Goal: Information Seeking & Learning: Learn about a topic

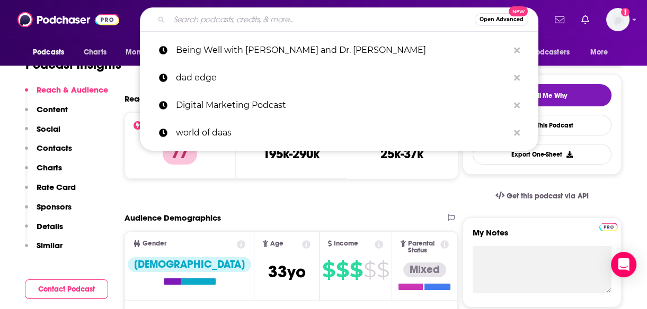
type input "Negotiate Your Best Life with [PERSON_NAME]"
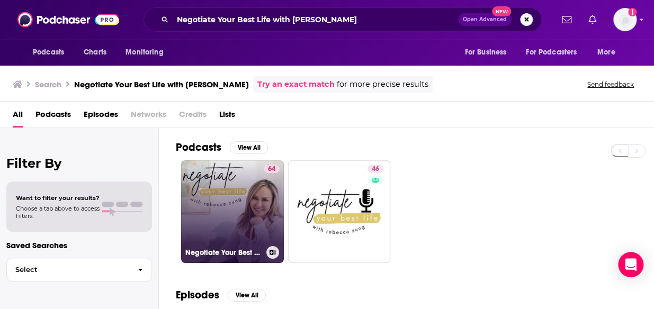
click at [215, 184] on link "64 Negotiate Your Best Life Podcast with [PERSON_NAME]" at bounding box center [232, 211] width 103 height 103
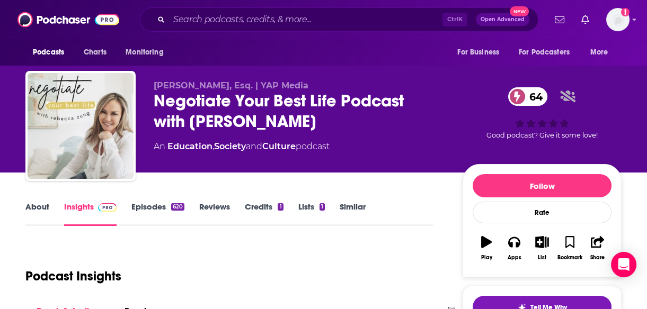
scroll to position [164, 0]
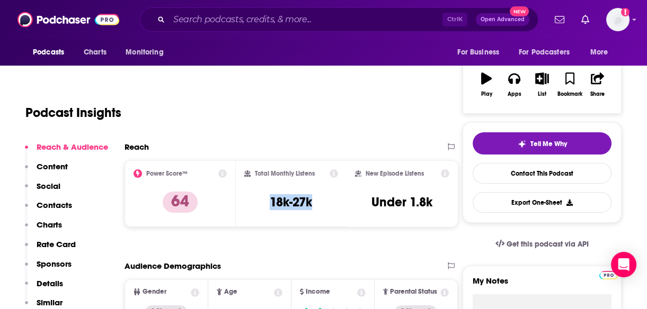
drag, startPoint x: 318, startPoint y: 203, endPoint x: 255, endPoint y: 199, distance: 62.7
click at [255, 199] on div "Total Monthly Listens 18k-27k" at bounding box center [291, 193] width 94 height 49
copy h3 "18k-27k"
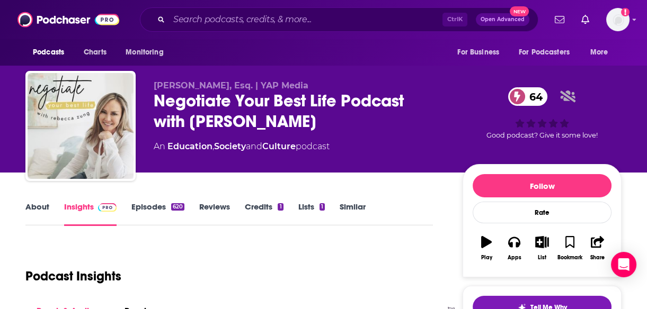
click at [48, 209] on link "About" at bounding box center [37, 214] width 24 height 24
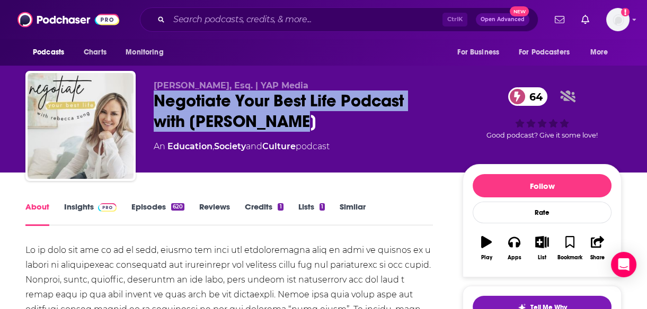
drag, startPoint x: 305, startPoint y: 129, endPoint x: 155, endPoint y: 103, distance: 152.1
click at [155, 103] on div "Negotiate Your Best Life Podcast with [PERSON_NAME] 64" at bounding box center [300, 111] width 292 height 41
copy h1 "Negotiate Your Best Life Podcast with [PERSON_NAME]"
